Goal: Information Seeking & Learning: Learn about a topic

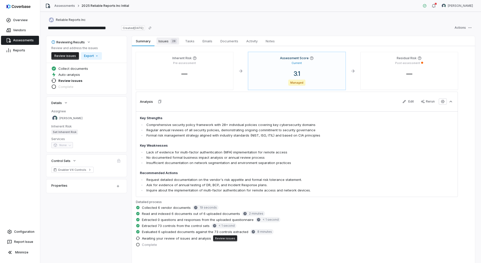
click at [162, 40] on span "Issues 28" at bounding box center [167, 40] width 23 height 7
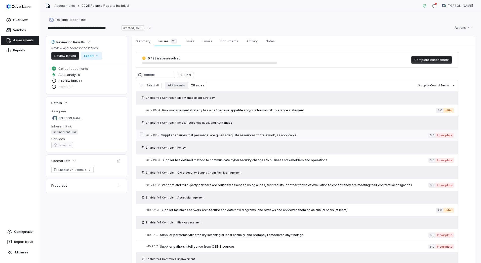
drag, startPoint x: 141, startPoint y: 96, endPoint x: 234, endPoint y: 140, distance: 103.0
drag, startPoint x: 152, startPoint y: 96, endPoint x: 185, endPoint y: 107, distance: 35.0
click at [267, 39] on span "Notes" at bounding box center [270, 41] width 13 height 7
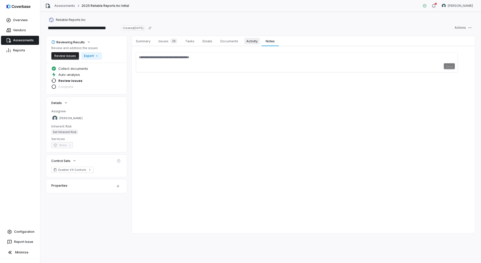
click at [260, 41] on span "Activity" at bounding box center [251, 41] width 15 height 7
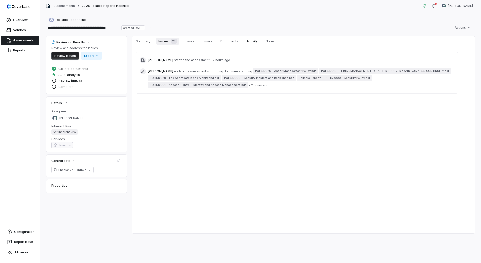
click at [174, 41] on span "28" at bounding box center [173, 40] width 7 height 5
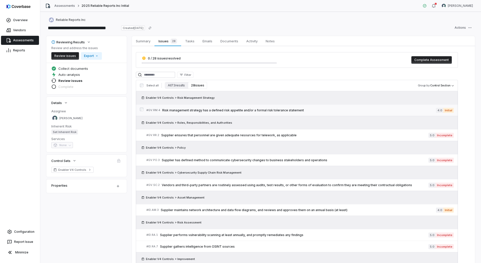
click at [193, 108] on span "Risk management strategy has a defined risk appetite and/or a formal risk toler…" at bounding box center [299, 110] width 274 height 4
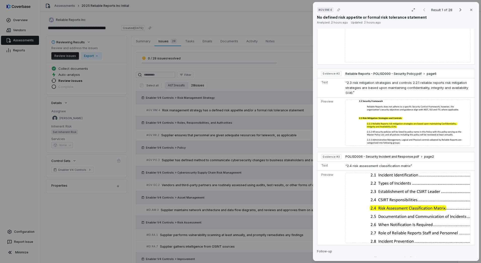
scroll to position [352, 0]
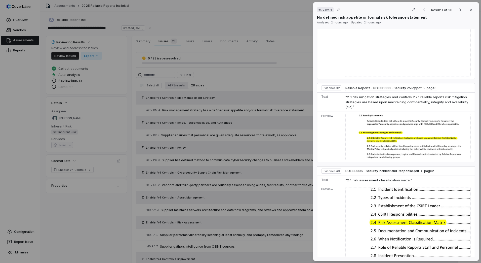
click at [102, 202] on div "# GV.RM.4 Result 1 of 28 Close No defined risk appetite or formal risk toleranc…" at bounding box center [240, 131] width 481 height 263
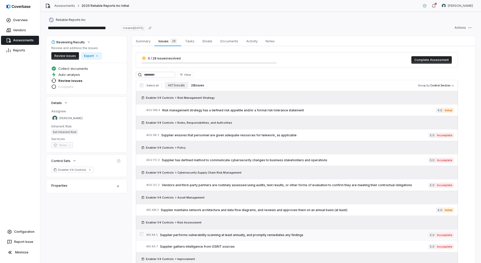
click at [271, 234] on span "Supplier performs vulnerability scanning at least annually, and promptly remedi…" at bounding box center [294, 235] width 268 height 4
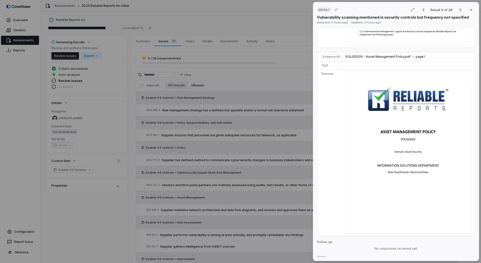
scroll to position [75, 0]
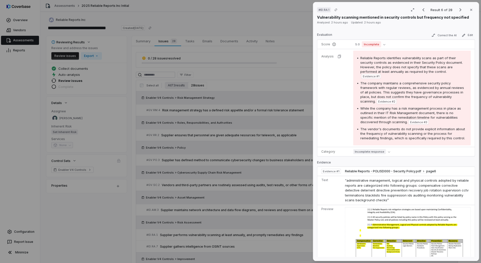
click at [285, 186] on div "# ID.RA.1 Result 6 of 28 Close Vulnerability scanning mentioned in security con…" at bounding box center [240, 131] width 481 height 263
